Goal: Transaction & Acquisition: Download file/media

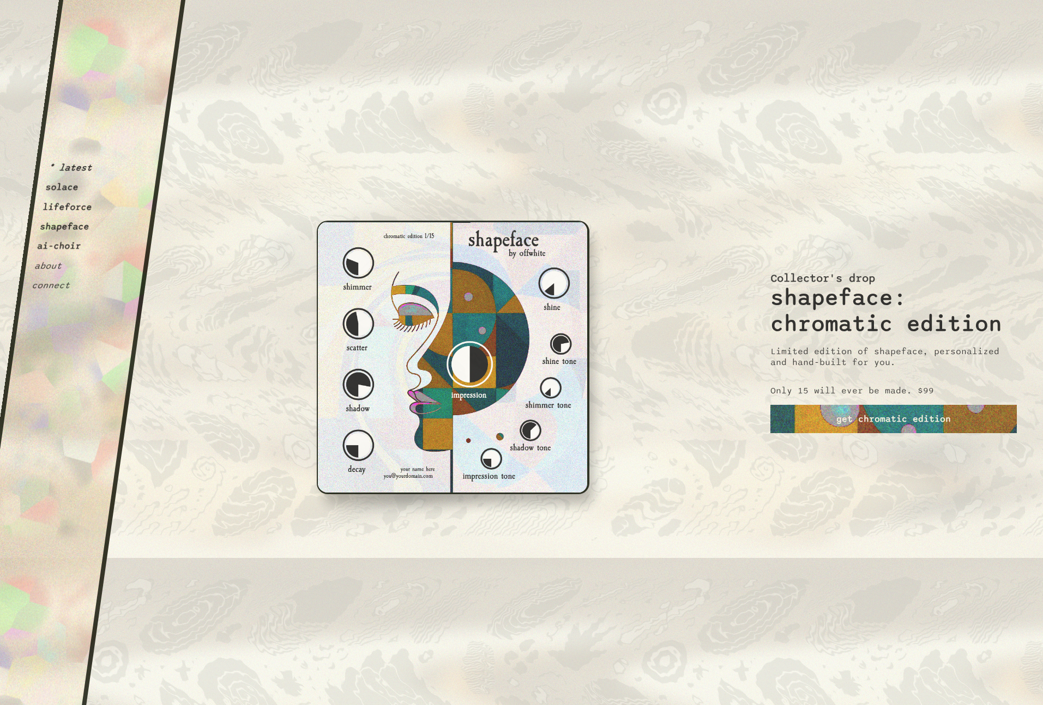
click at [64, 185] on button "solace" at bounding box center [62, 187] width 34 height 11
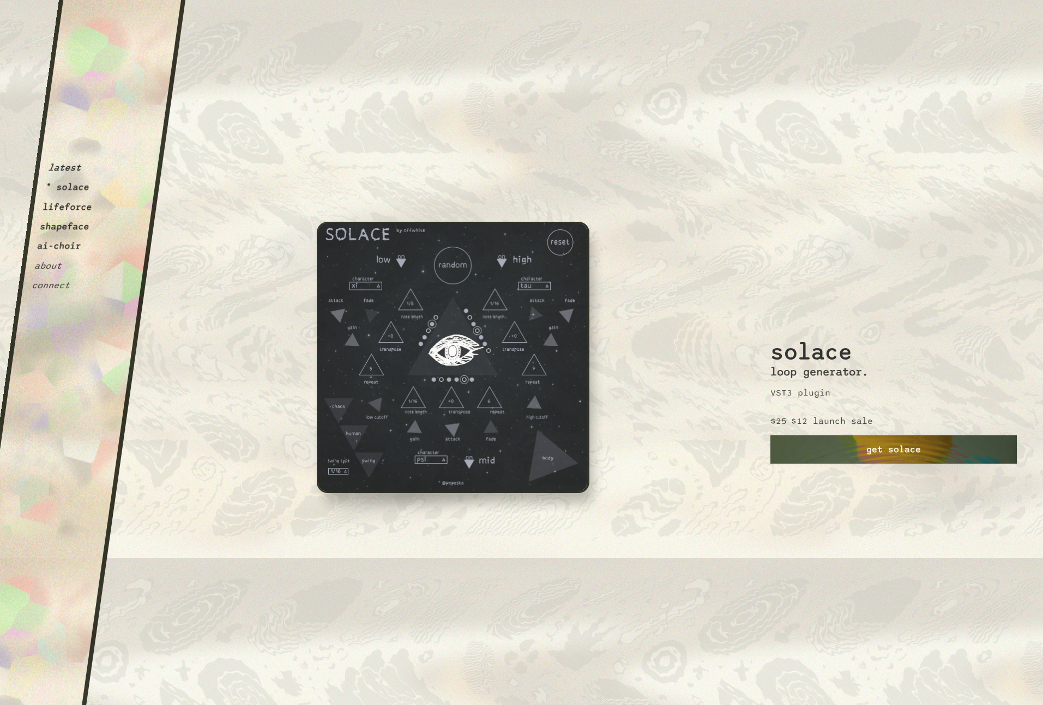
click at [821, 445] on link "get solace" at bounding box center [893, 449] width 246 height 28
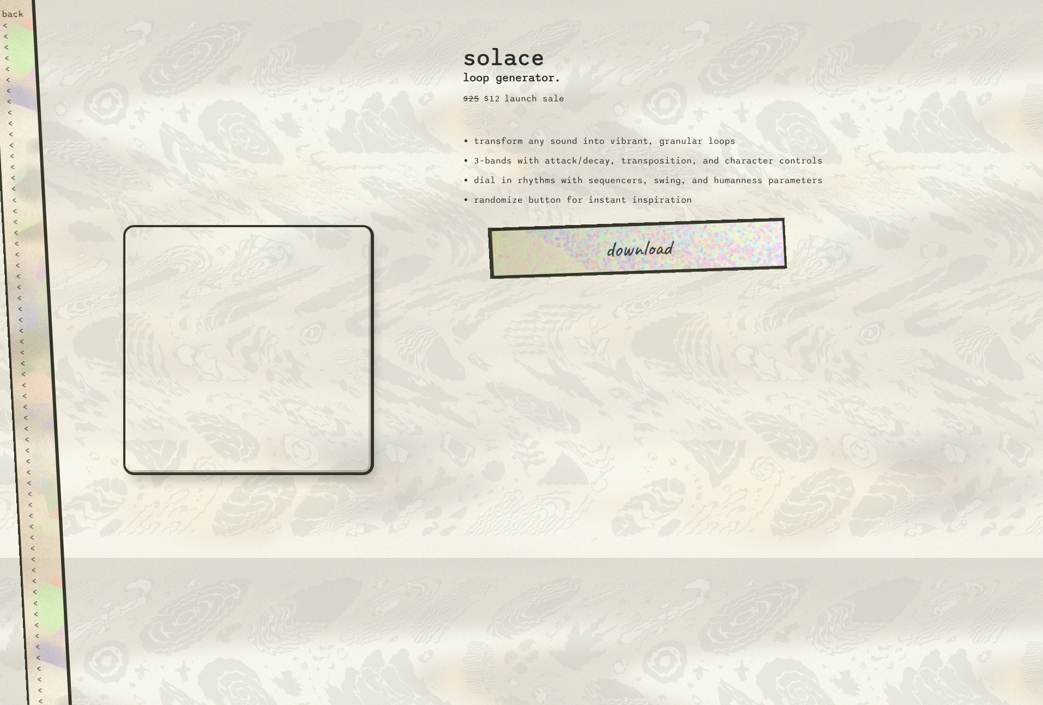
click at [623, 258] on link "download" at bounding box center [636, 248] width 299 height 61
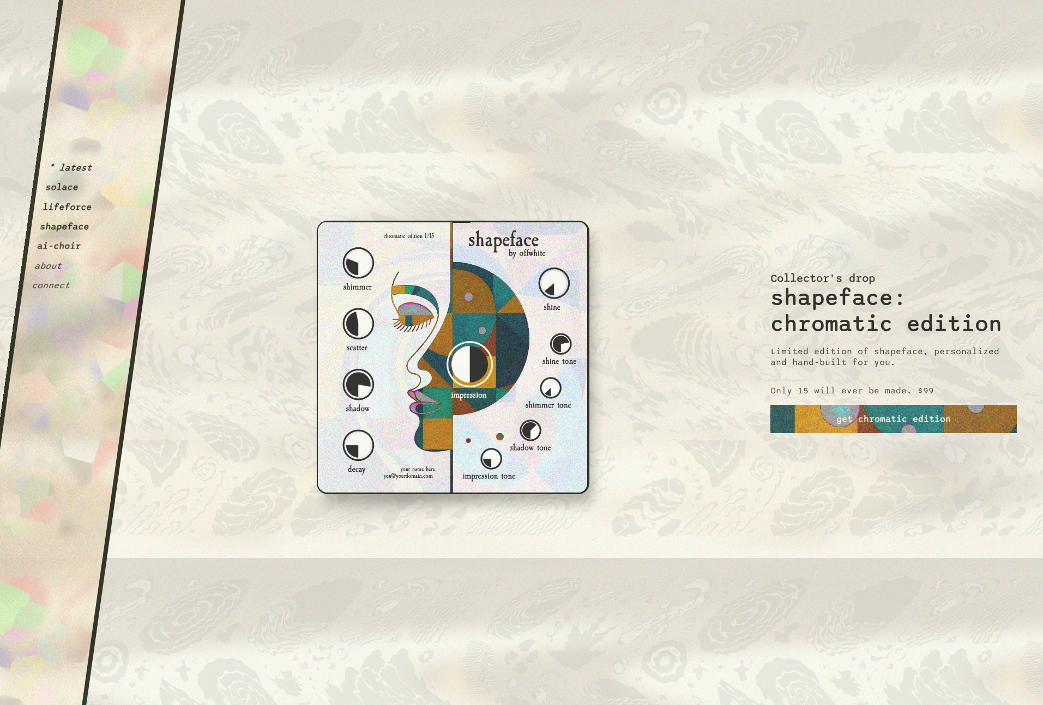
click at [67, 227] on button "shapeface" at bounding box center [64, 226] width 51 height 11
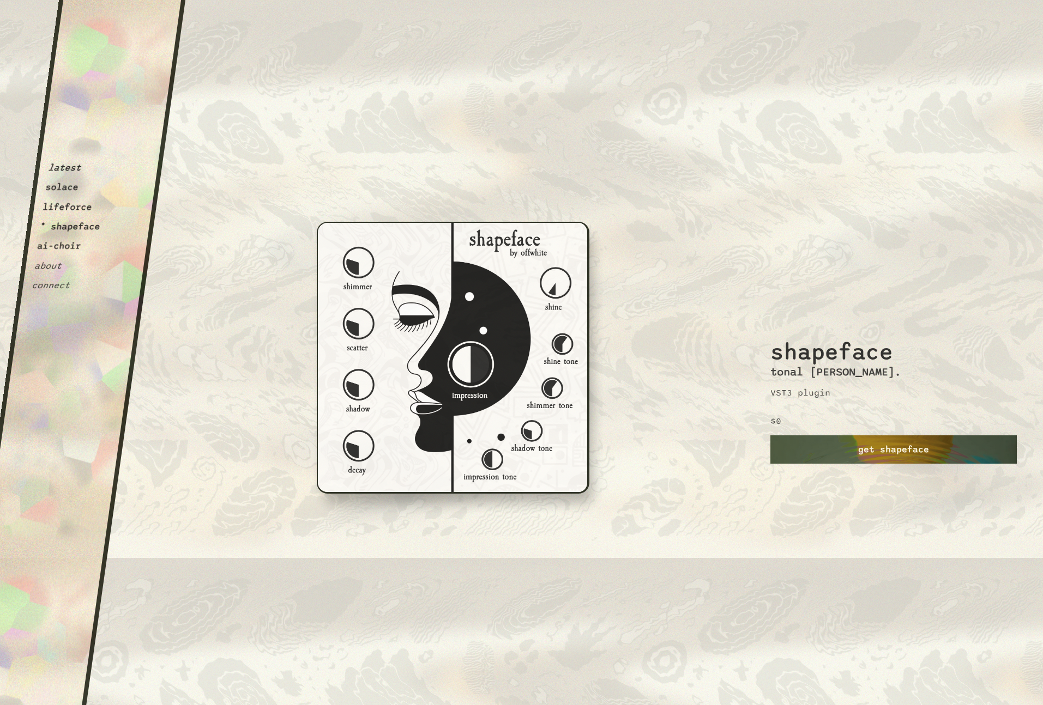
click at [852, 438] on link "get shapeface" at bounding box center [893, 449] width 246 height 28
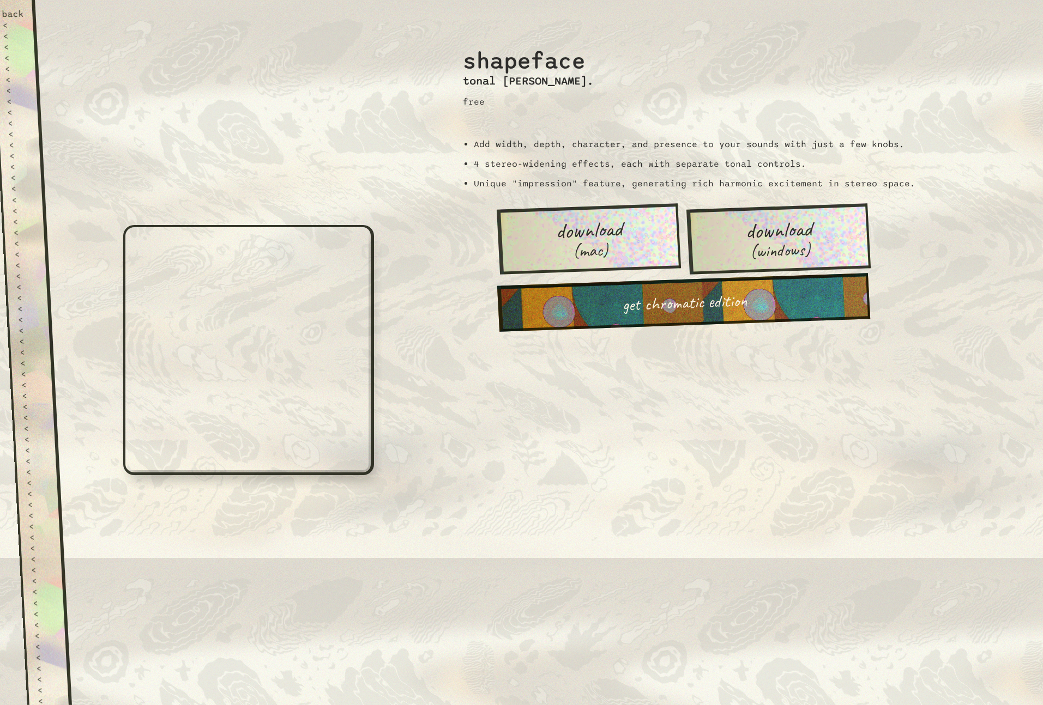
click at [631, 234] on link "download (mac)" at bounding box center [588, 238] width 184 height 71
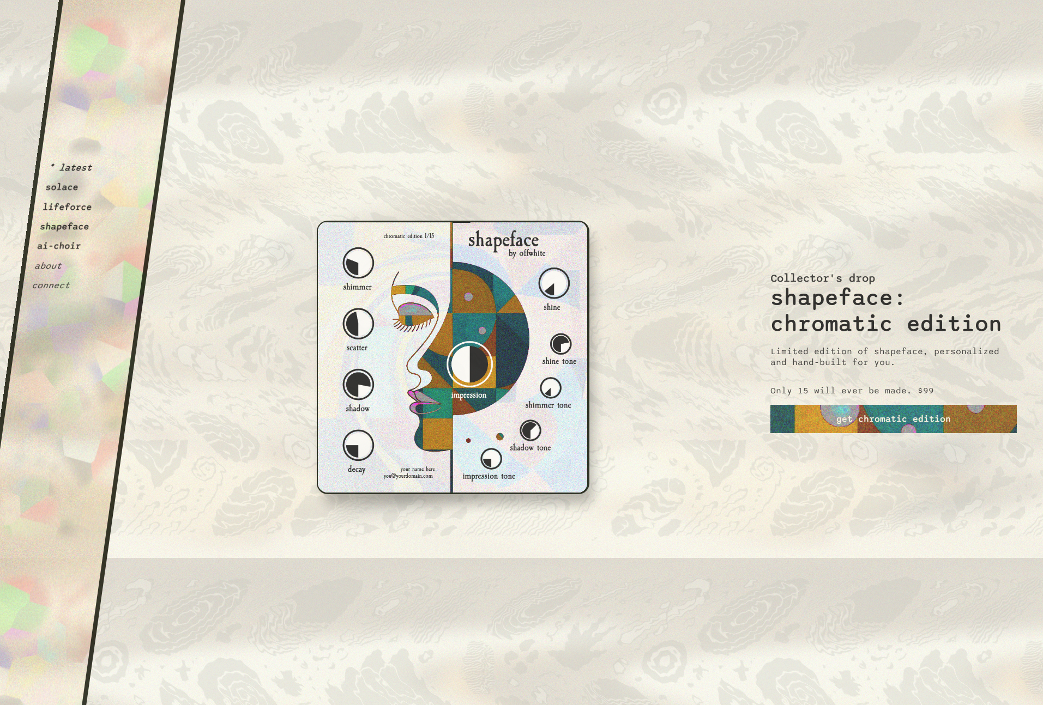
click at [64, 186] on button "solace" at bounding box center [62, 187] width 34 height 11
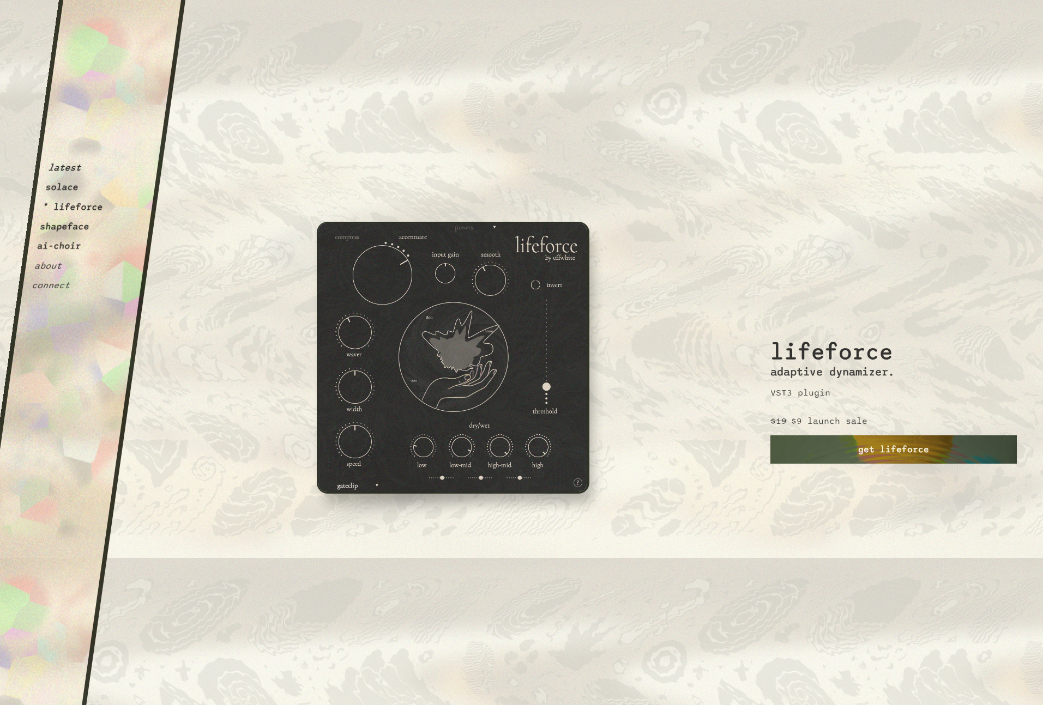
click at [896, 453] on link "get lifeforce" at bounding box center [893, 449] width 246 height 28
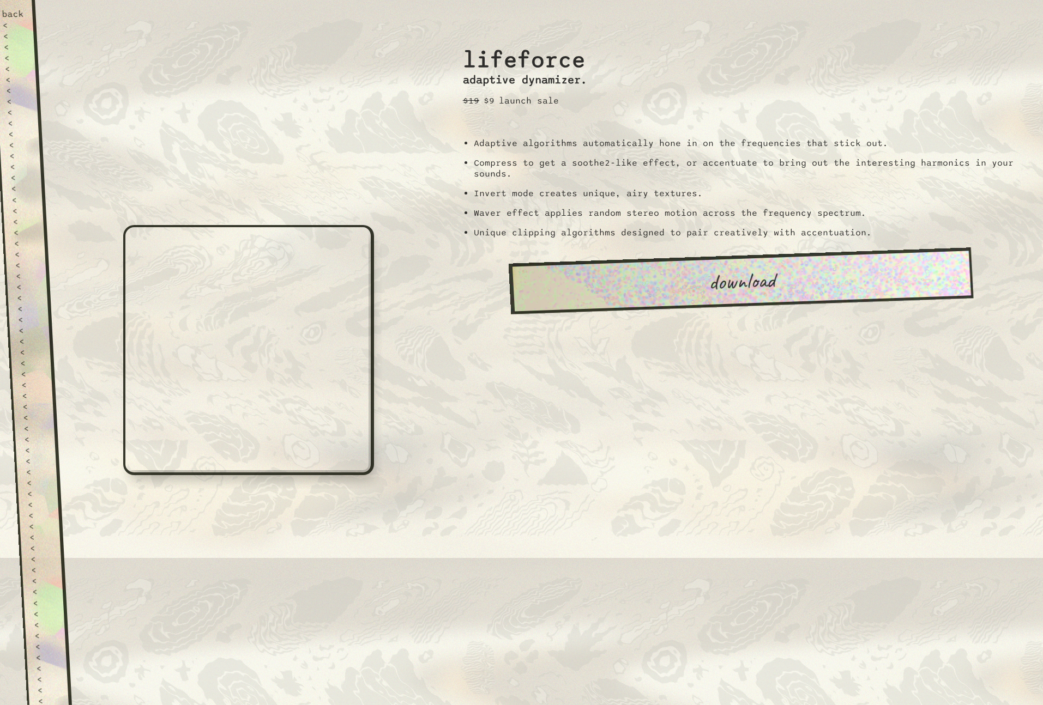
drag, startPoint x: 584, startPoint y: 325, endPoint x: 602, endPoint y: 307, distance: 25.4
click at [590, 317] on div "lifeforce adaptive dynamizer. $19 $9 launch sale Adaptive algorithms automatica…" at bounding box center [741, 352] width 604 height 705
click at [611, 302] on link "download" at bounding box center [740, 281] width 465 height 67
